Goal: Check status: Check status

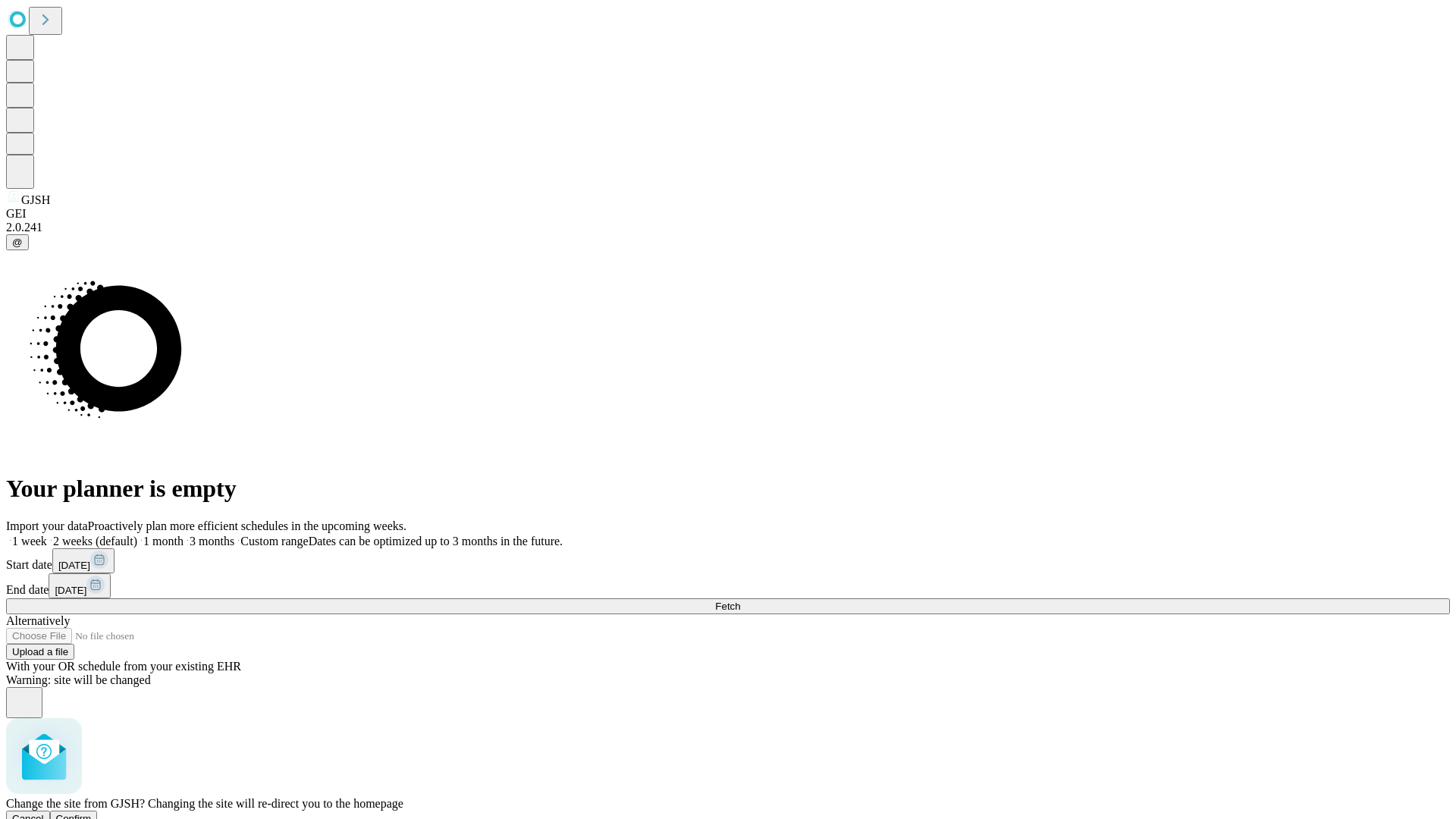
click at [92, 813] on span "Confirm" at bounding box center [74, 818] width 35 height 11
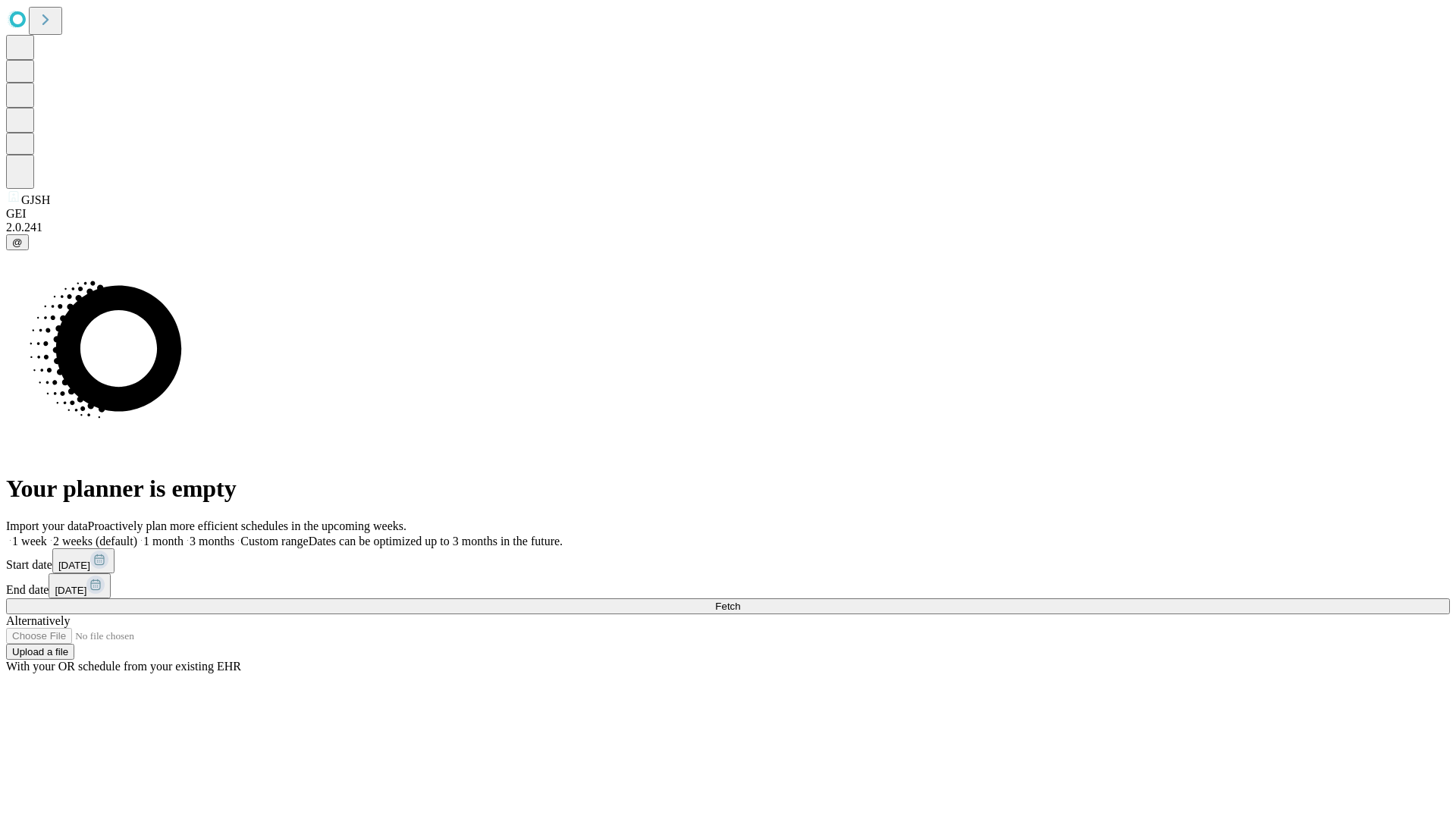
click at [137, 535] on label "2 weeks (default)" at bounding box center [92, 541] width 90 height 13
click at [741, 600] on span "Fetch" at bounding box center [728, 606] width 25 height 11
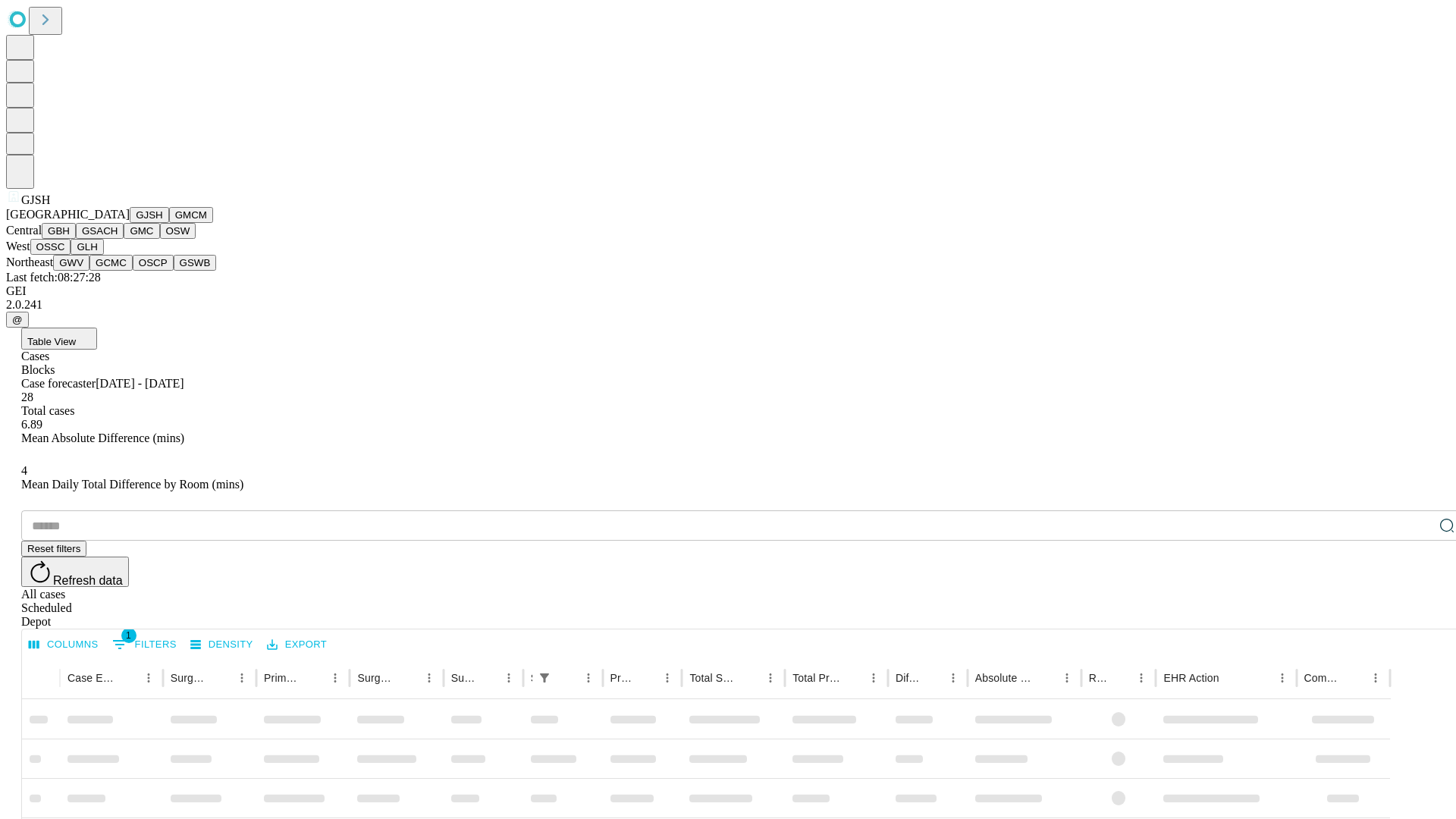
click at [169, 223] on button "GMCM" at bounding box center [190, 214] width 44 height 16
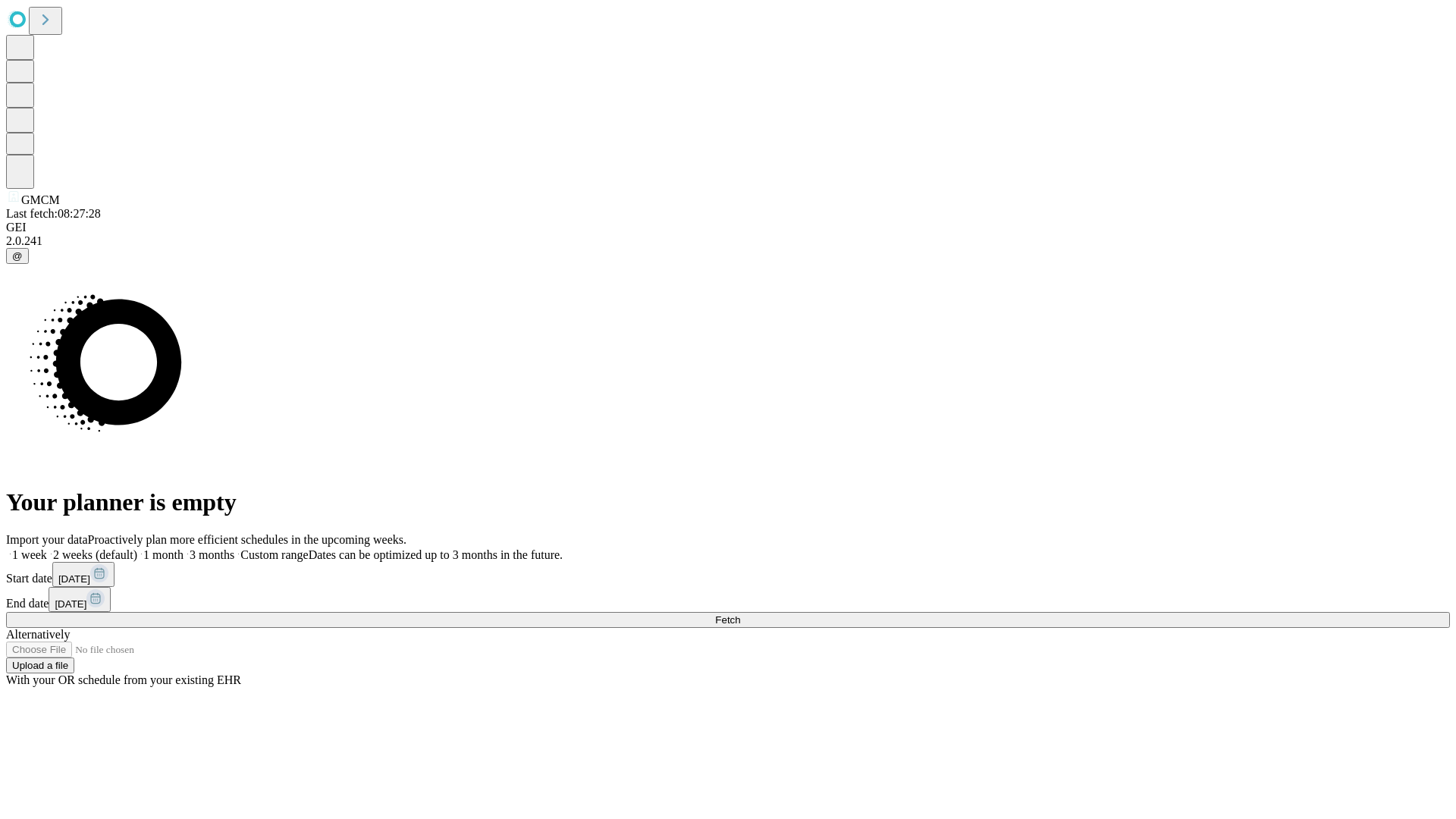
click at [137, 548] on label "2 weeks (default)" at bounding box center [92, 555] width 90 height 13
click at [741, 614] on span "Fetch" at bounding box center [728, 620] width 25 height 11
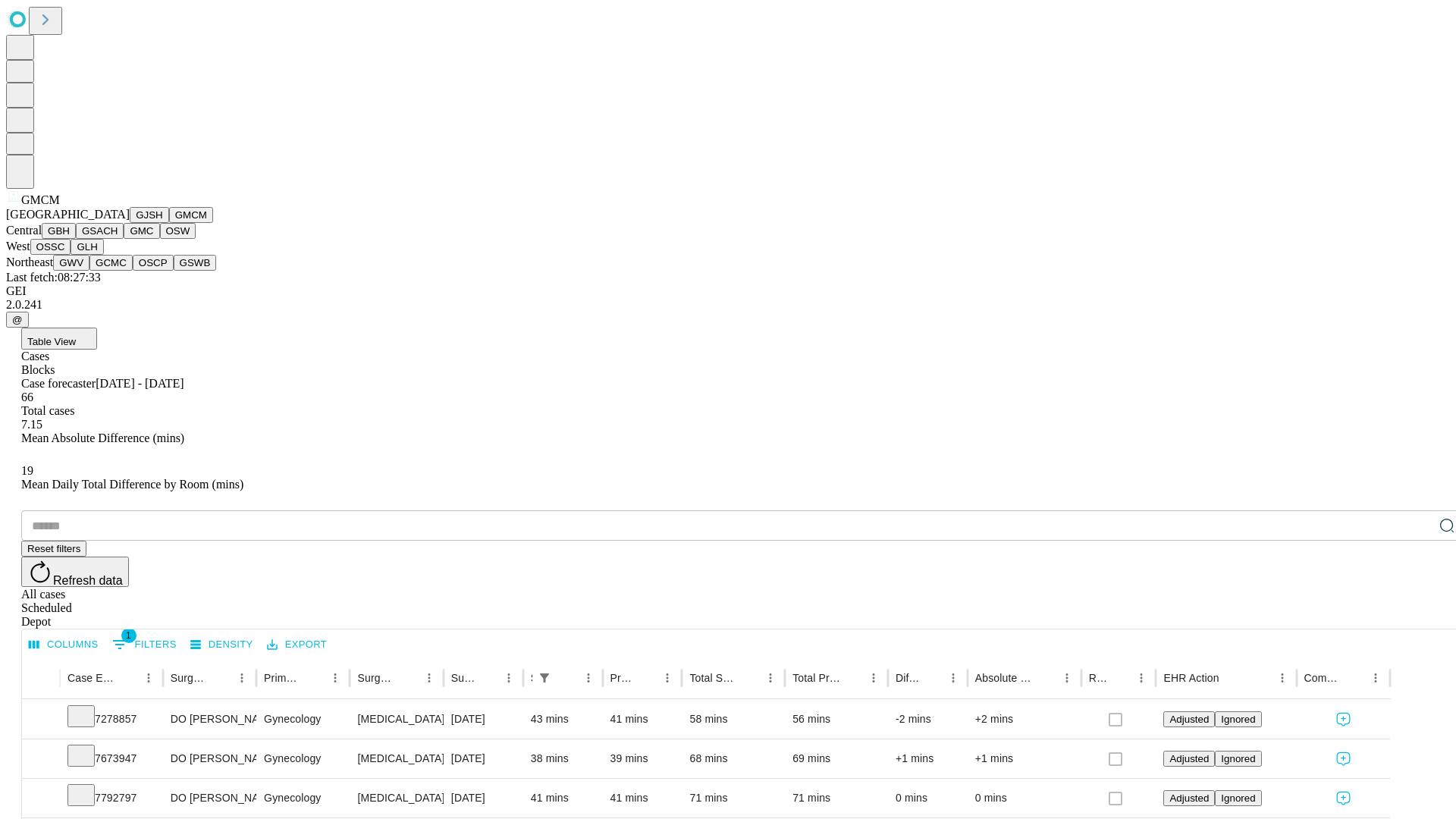
click at [76, 239] on button "GBH" at bounding box center [58, 231] width 34 height 16
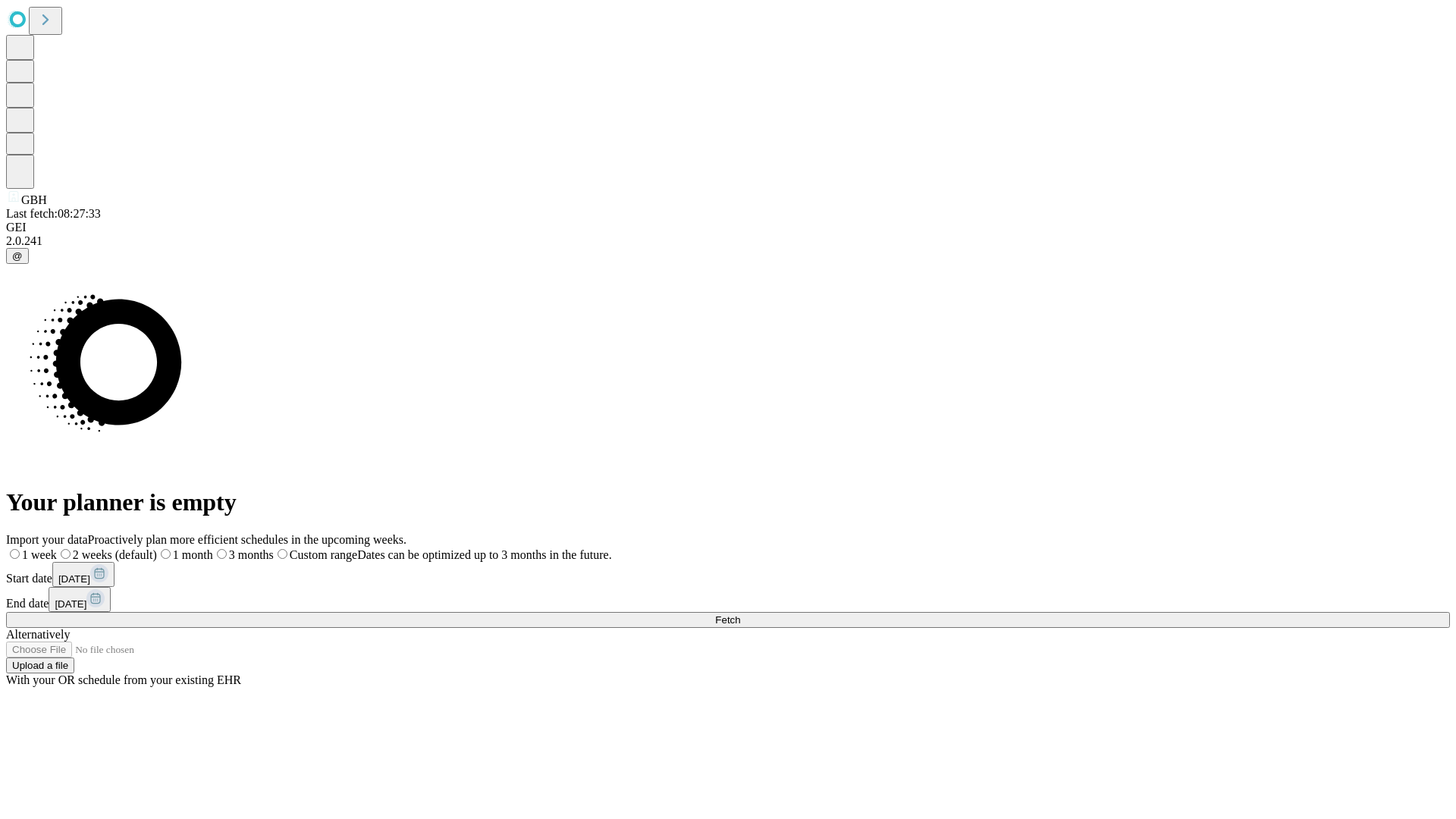
click at [157, 548] on label "2 weeks (default)" at bounding box center [107, 555] width 100 height 13
click at [741, 614] on span "Fetch" at bounding box center [728, 620] width 25 height 11
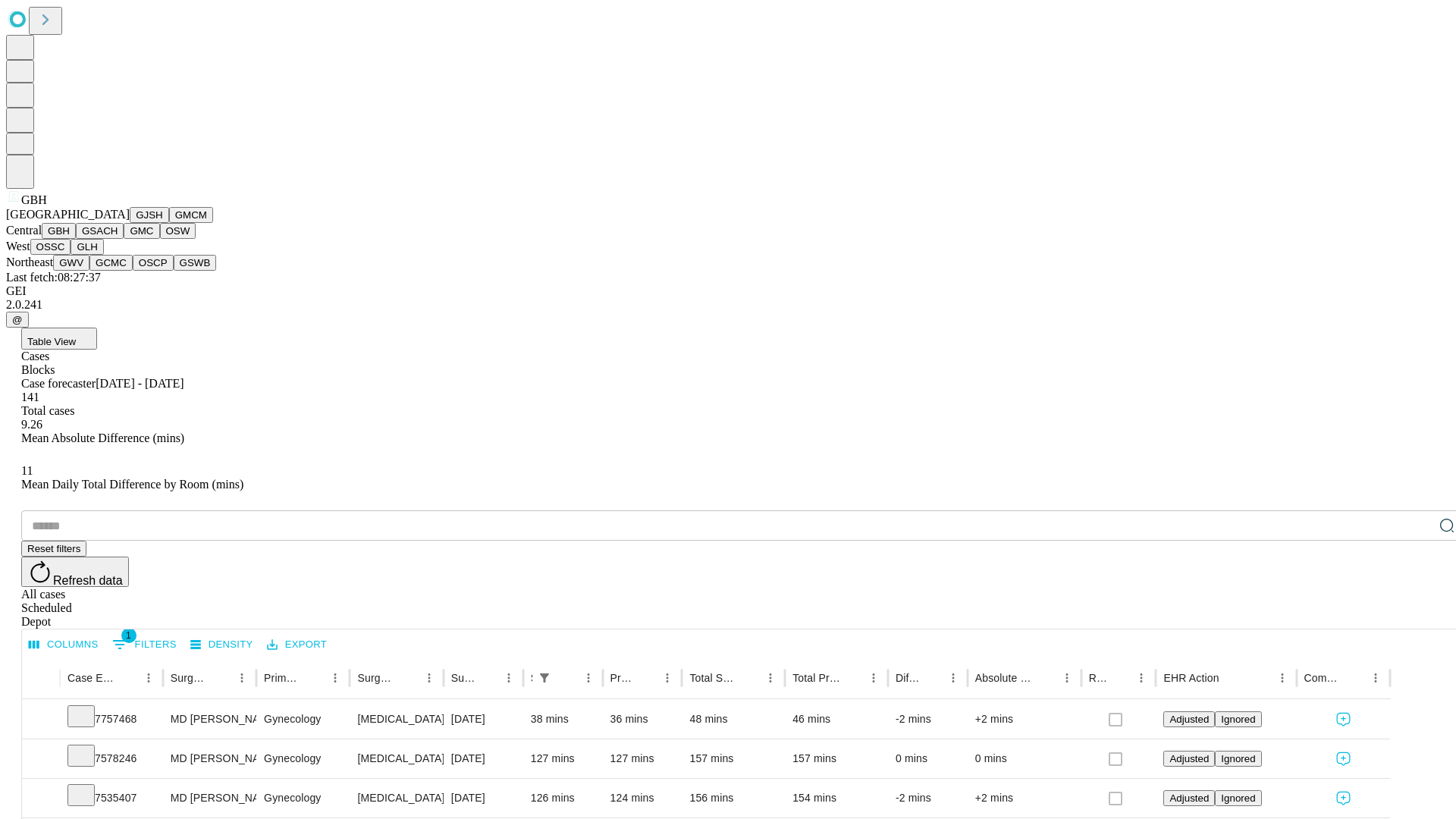
click at [118, 239] on button "GSACH" at bounding box center [100, 231] width 48 height 16
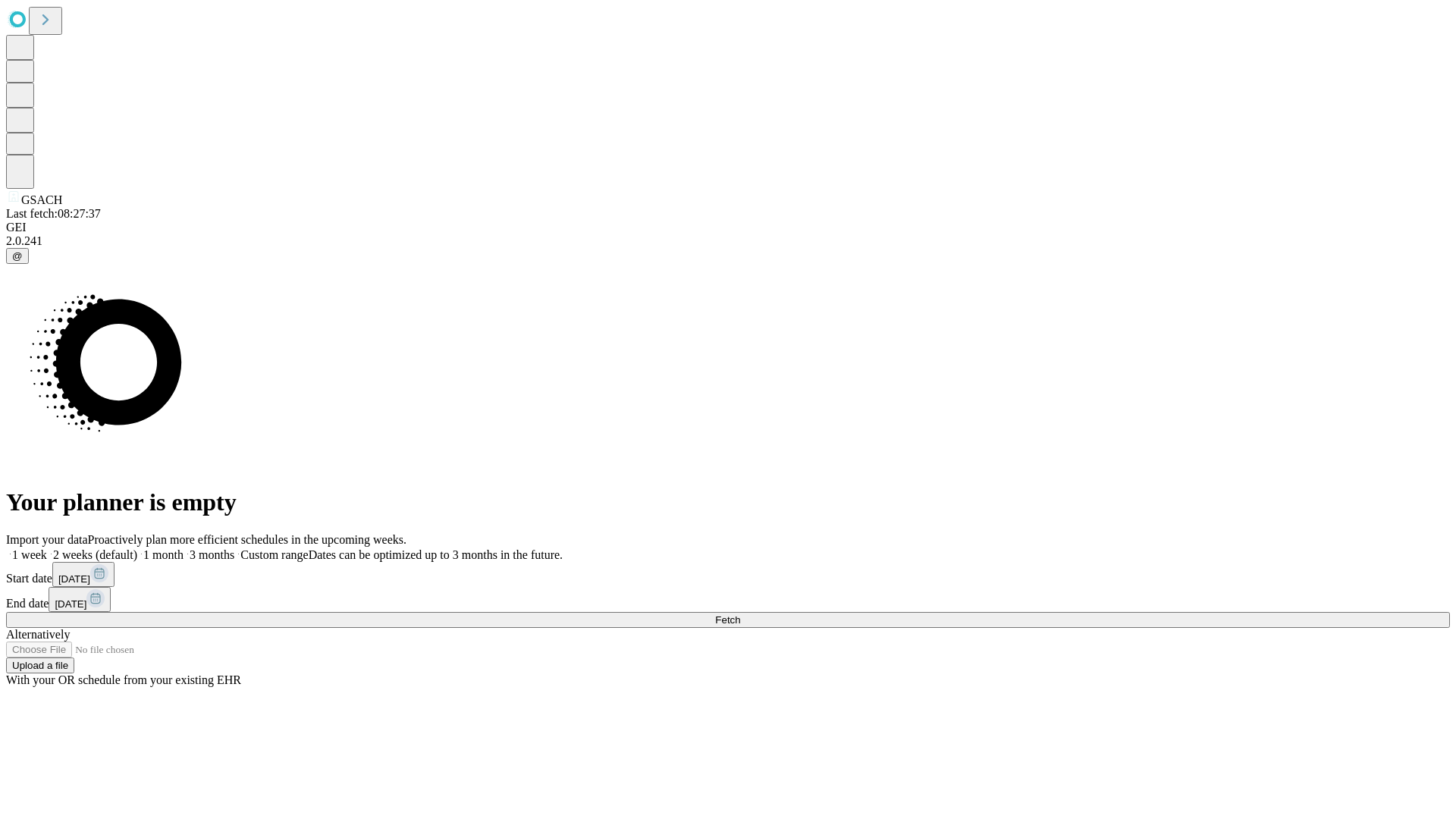
click at [137, 548] on label "2 weeks (default)" at bounding box center [92, 555] width 90 height 13
click at [741, 614] on span "Fetch" at bounding box center [728, 620] width 25 height 11
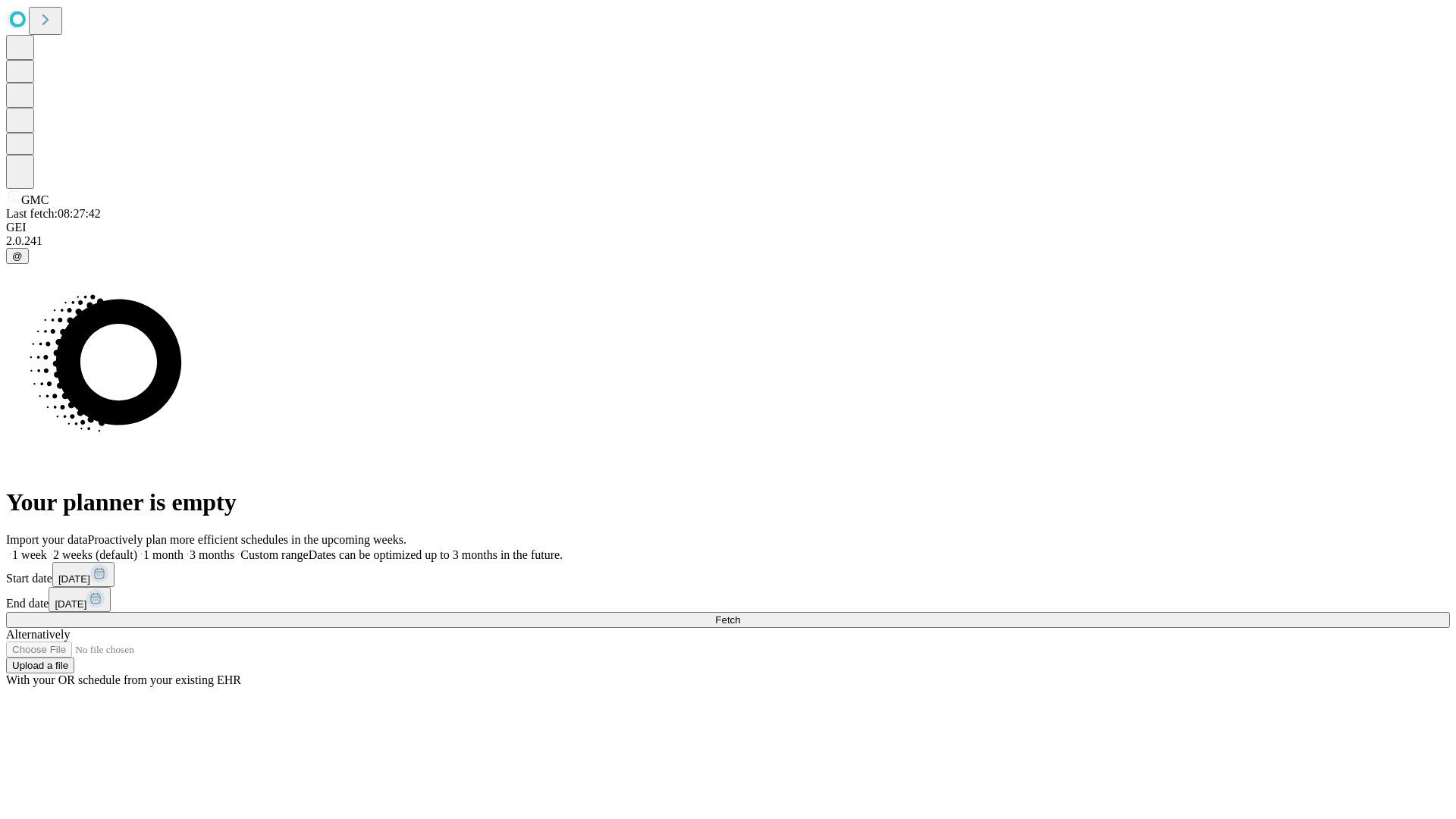
click at [741, 614] on span "Fetch" at bounding box center [728, 620] width 25 height 11
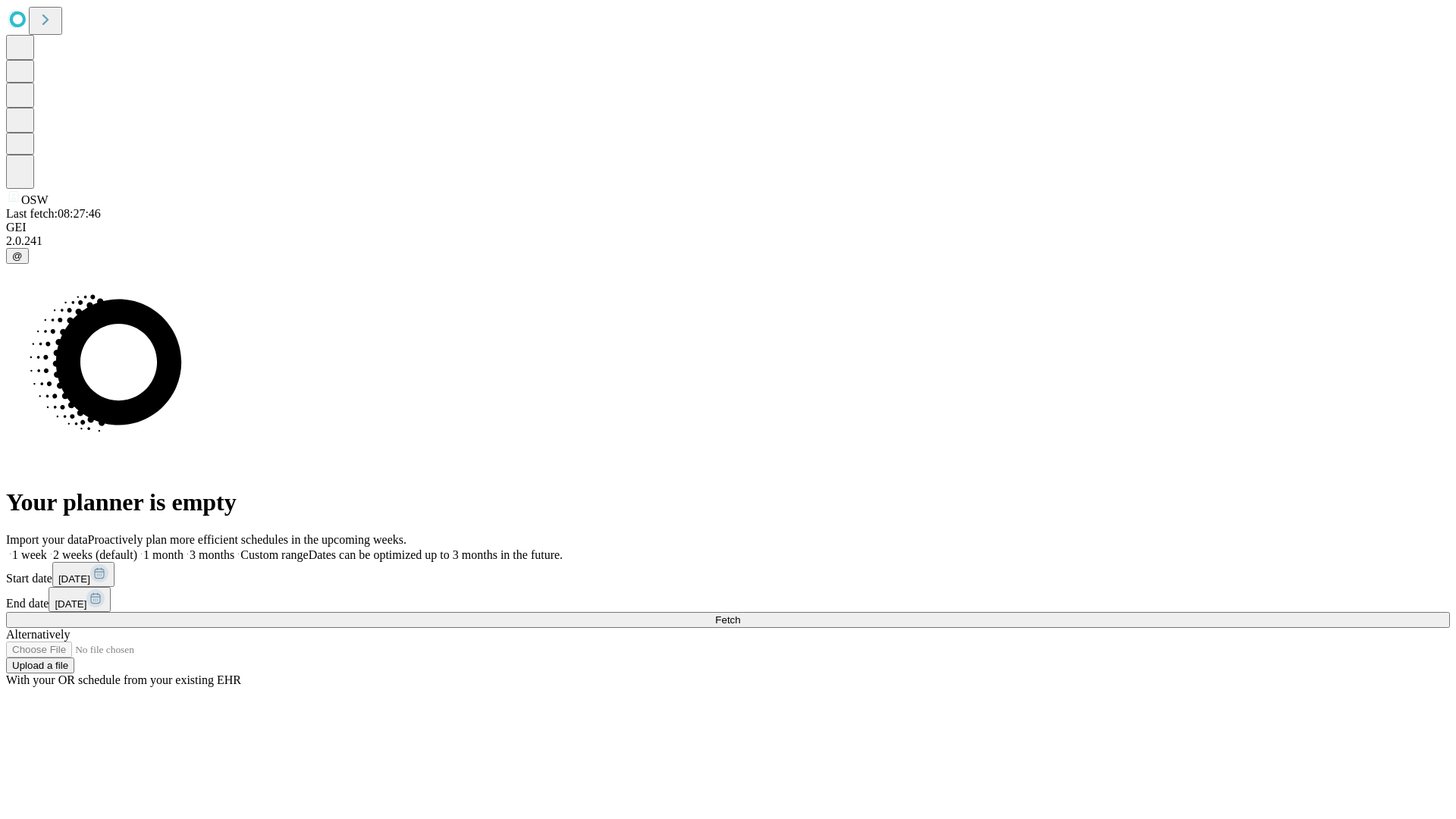
click at [741, 614] on span "Fetch" at bounding box center [728, 620] width 25 height 11
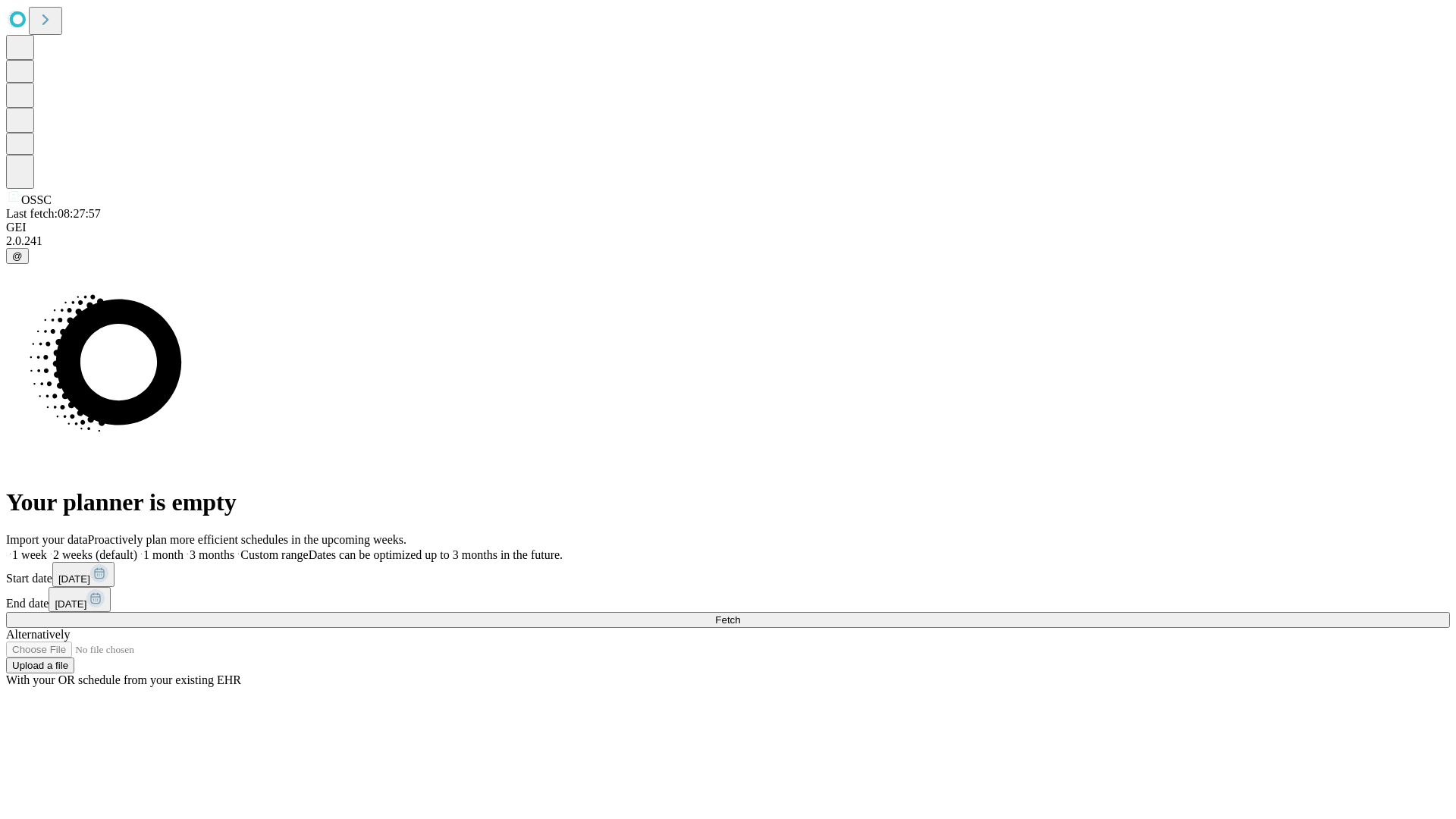
click at [741, 614] on span "Fetch" at bounding box center [728, 620] width 25 height 11
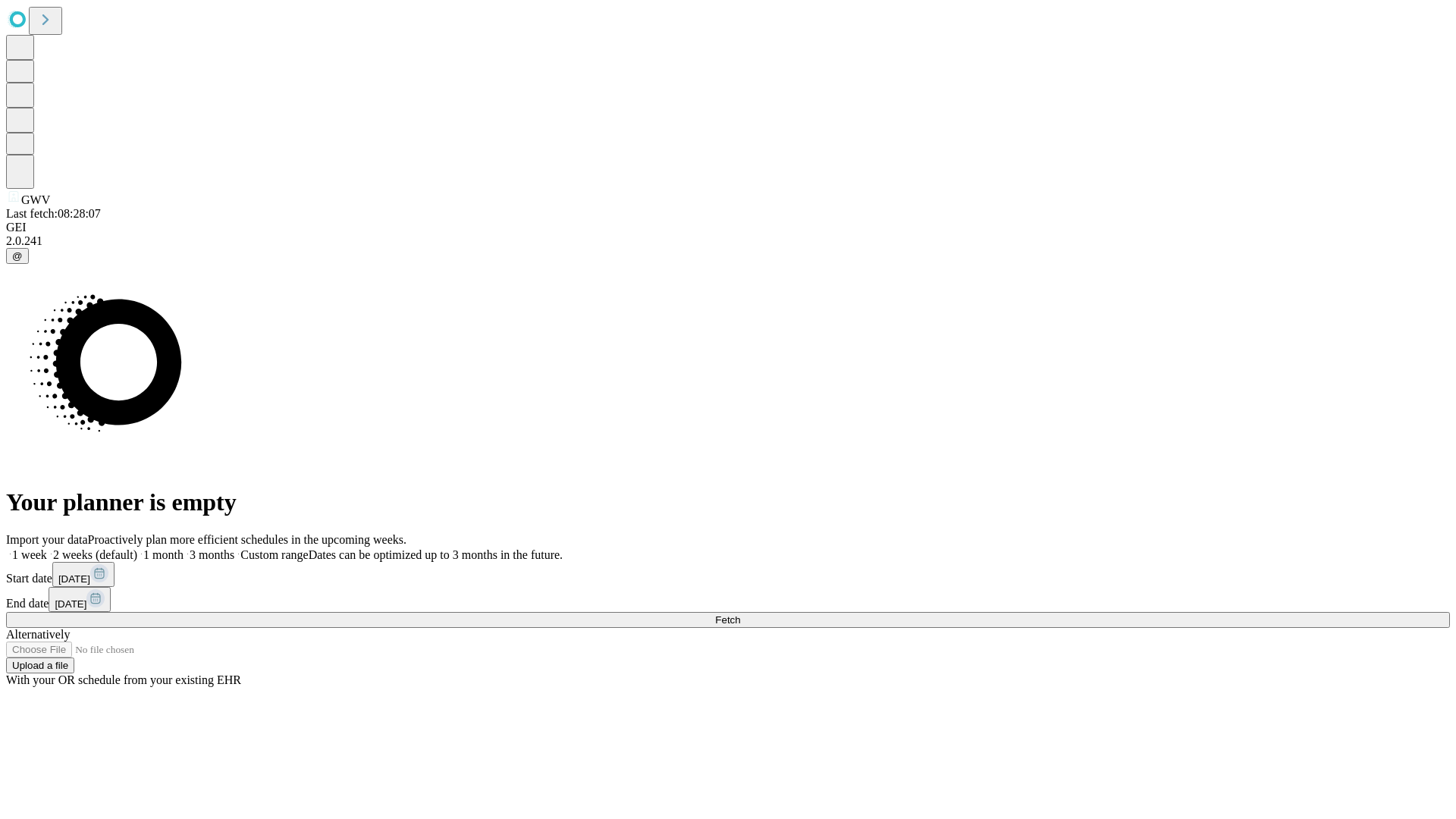
click at [137, 548] on label "2 weeks (default)" at bounding box center [92, 555] width 90 height 13
click at [741, 614] on span "Fetch" at bounding box center [728, 620] width 25 height 11
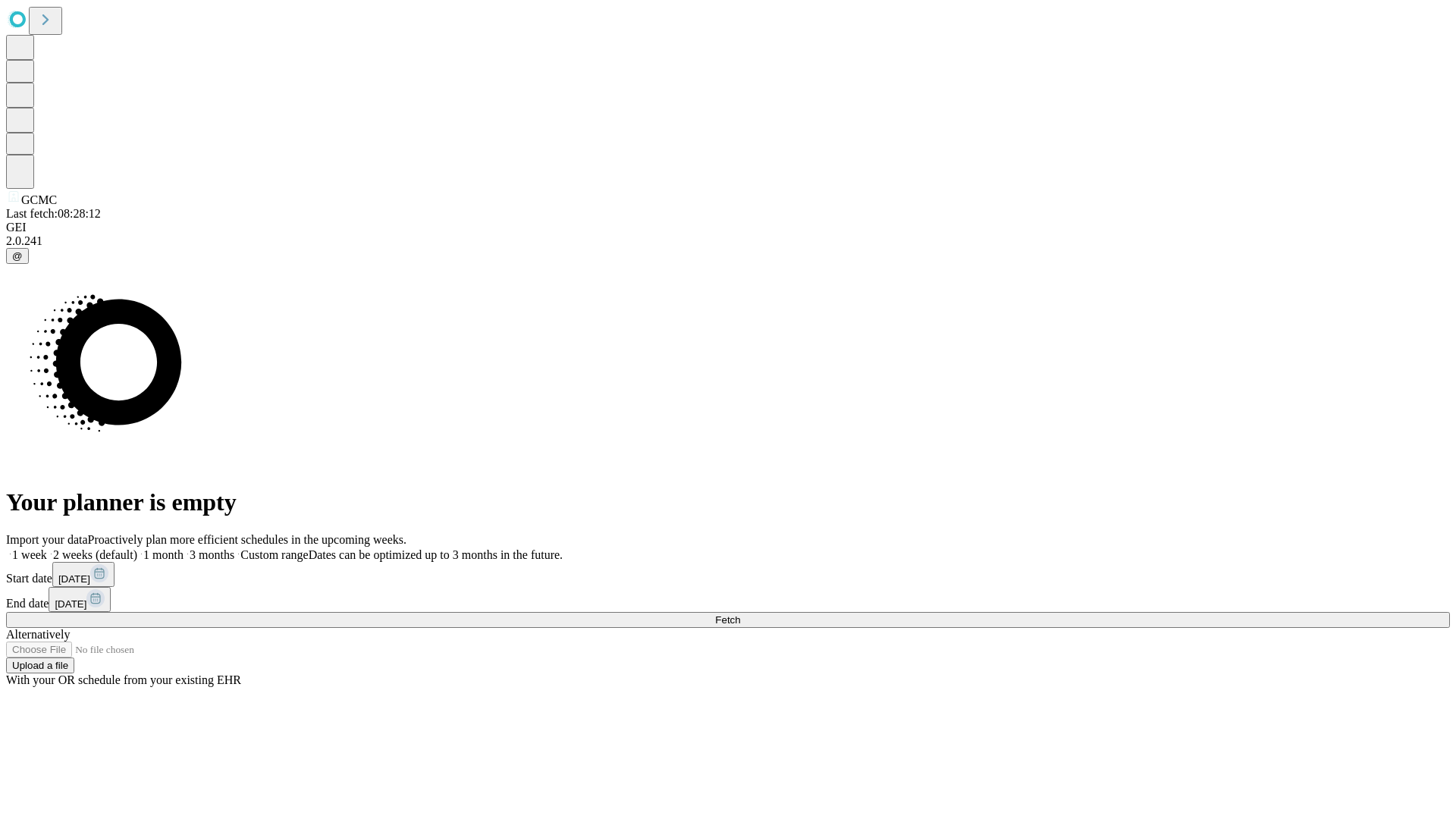
click at [137, 548] on label "2 weeks (default)" at bounding box center [92, 555] width 90 height 13
click at [741, 614] on span "Fetch" at bounding box center [728, 620] width 25 height 11
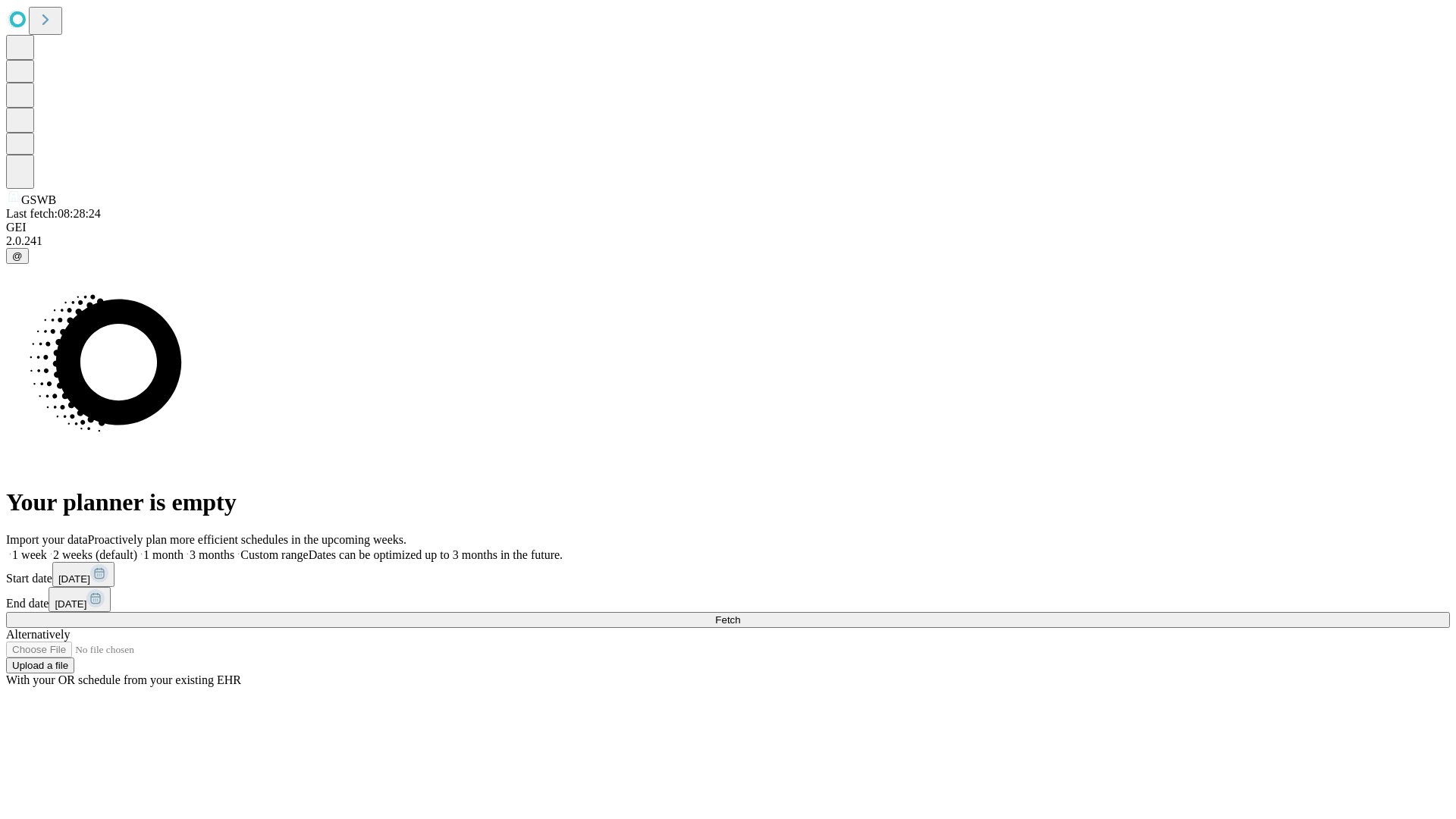
click at [137, 548] on label "2 weeks (default)" at bounding box center [92, 555] width 90 height 13
click at [741, 614] on span "Fetch" at bounding box center [728, 620] width 25 height 11
